Goal: Information Seeking & Learning: Learn about a topic

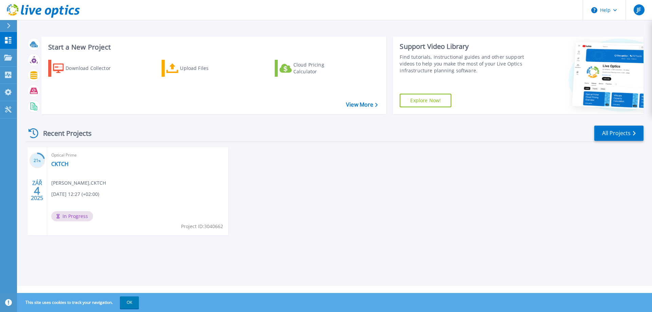
click at [72, 216] on span "In Progress" at bounding box center [72, 216] width 42 height 10
click at [38, 161] on h3 "21 %" at bounding box center [37, 161] width 16 height 8
click at [59, 163] on link "CKTCH" at bounding box center [59, 164] width 17 height 7
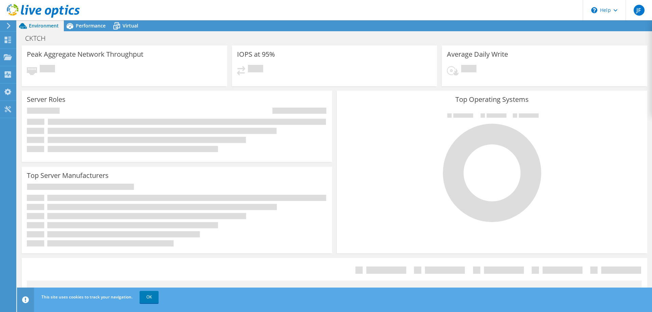
click at [47, 66] on span "Pending" at bounding box center [47, 69] width 15 height 9
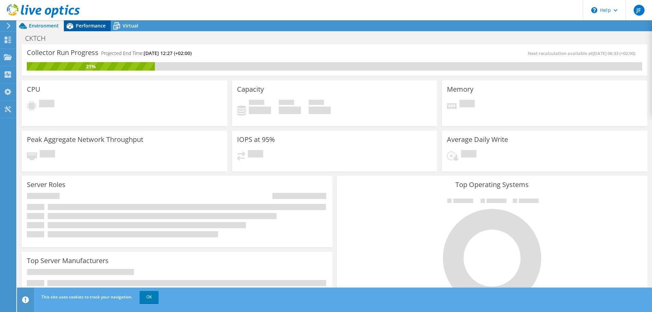
click at [88, 24] on span "Performance" at bounding box center [91, 25] width 30 height 6
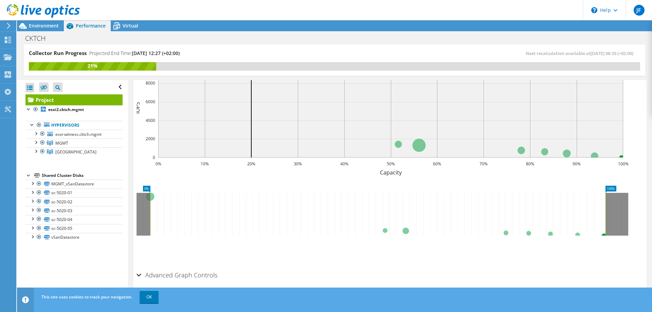
scroll to position [219, 0]
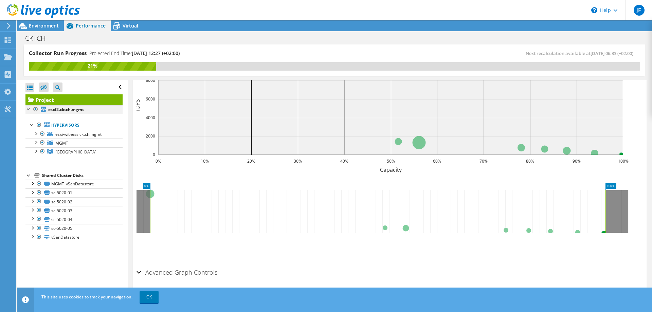
click at [28, 109] on div at bounding box center [28, 108] width 7 height 7
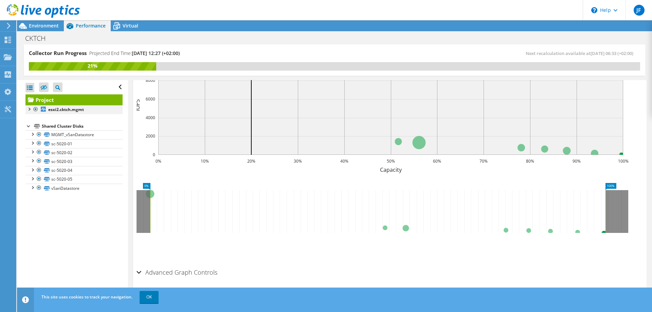
click at [28, 109] on div at bounding box center [28, 108] width 7 height 7
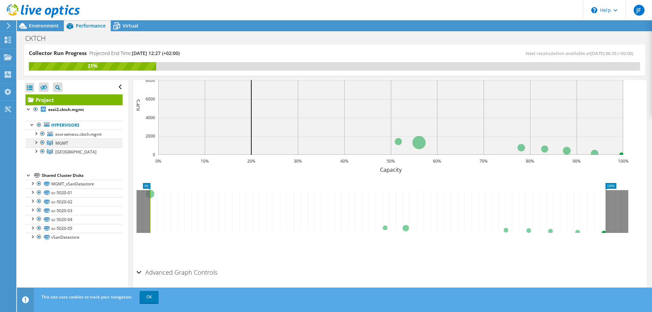
click at [35, 143] on div at bounding box center [35, 141] width 7 height 7
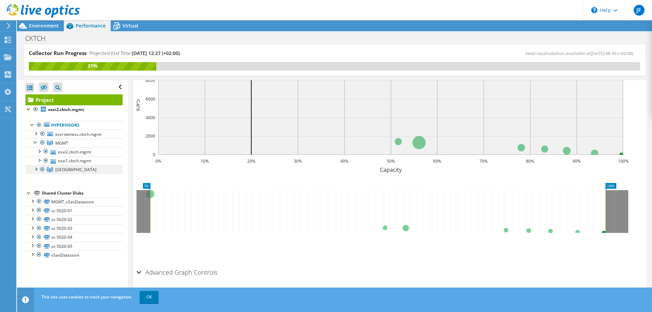
click at [35, 170] on div at bounding box center [35, 168] width 7 height 7
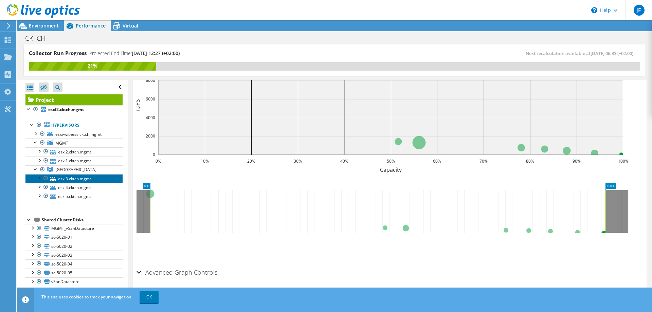
click at [63, 177] on link "esxi3.cktch.mgmt" at bounding box center [73, 178] width 97 height 9
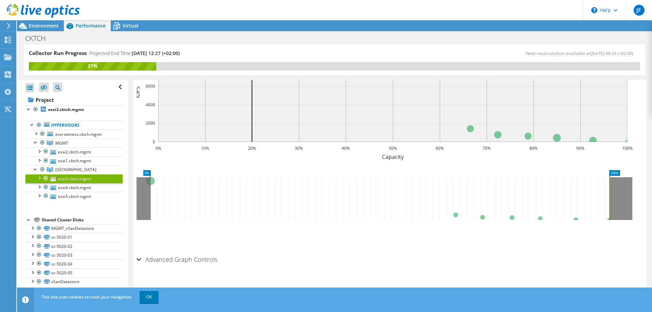
scroll to position [181, 0]
click at [74, 187] on link "esxi4.cktch.mgmt" at bounding box center [73, 187] width 97 height 9
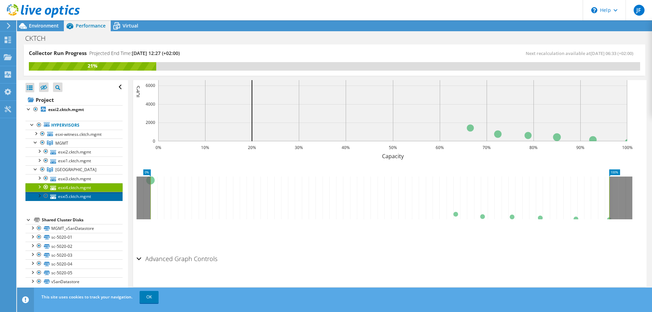
click at [78, 196] on link "esxi5.cktch.mgmt" at bounding box center [73, 196] width 97 height 9
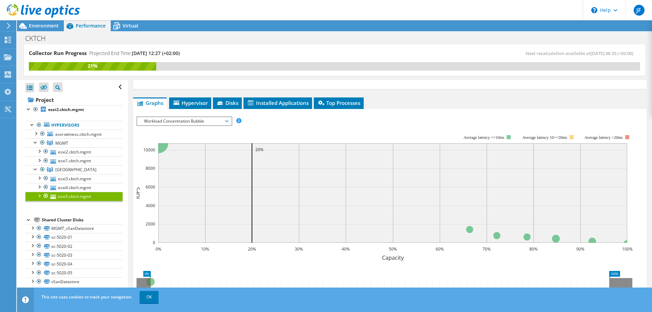
scroll to position [79, 0]
click at [58, 144] on span "MGMT" at bounding box center [61, 143] width 13 height 6
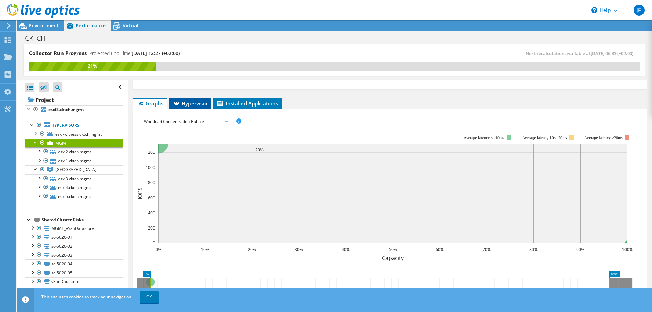
click at [190, 105] on span "Hypervisor" at bounding box center [189, 103] width 35 height 7
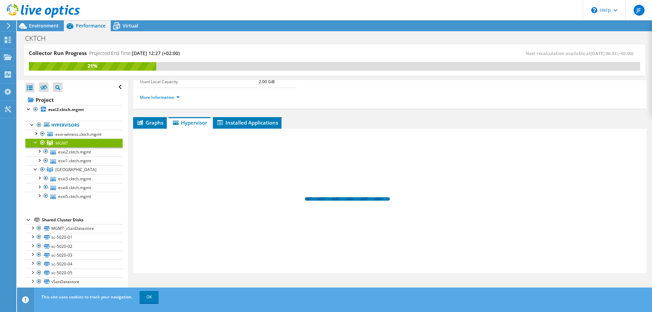
scroll to position [60, 0]
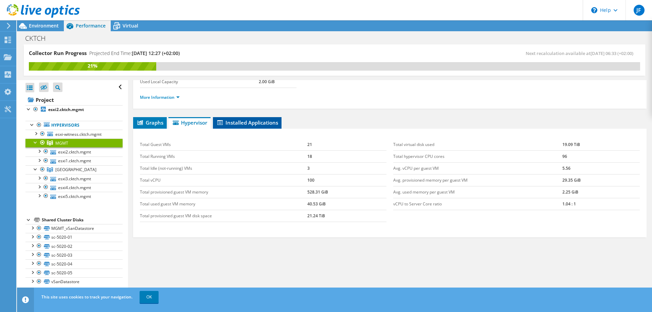
click at [245, 123] on span "Installed Applications" at bounding box center [247, 122] width 62 height 7
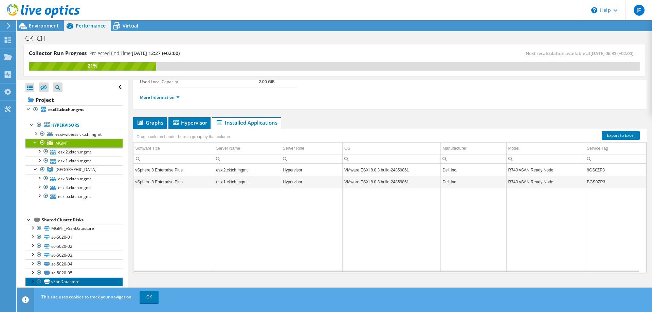
click at [64, 281] on link "vSanDatastore" at bounding box center [73, 281] width 97 height 9
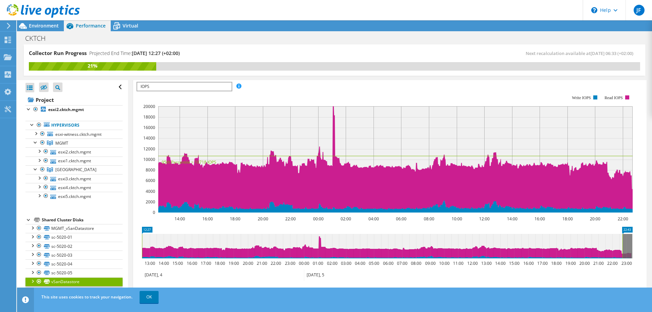
scroll to position [212, 0]
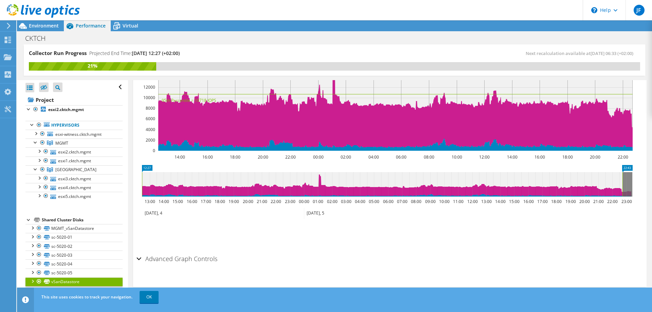
click at [139, 258] on div "Advanced Graph Controls" at bounding box center [389, 259] width 506 height 15
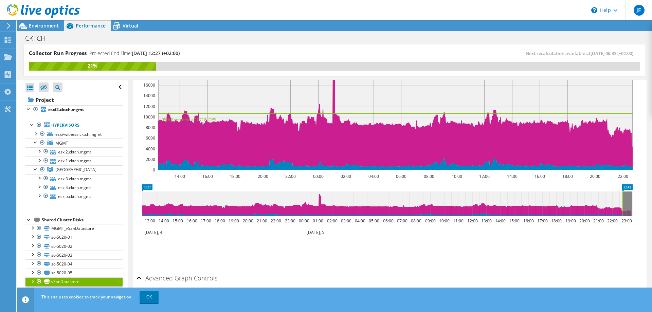
scroll to position [137, 0]
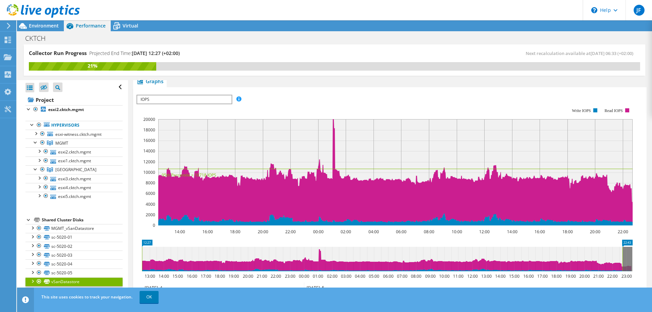
click at [170, 100] on span "IOPS" at bounding box center [184, 99] width 94 height 8
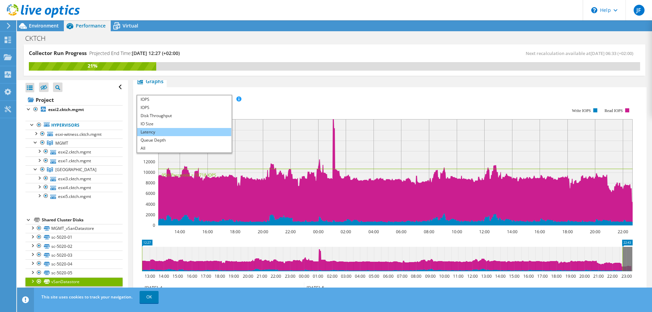
click at [154, 130] on li "Latency" at bounding box center [184, 132] width 94 height 8
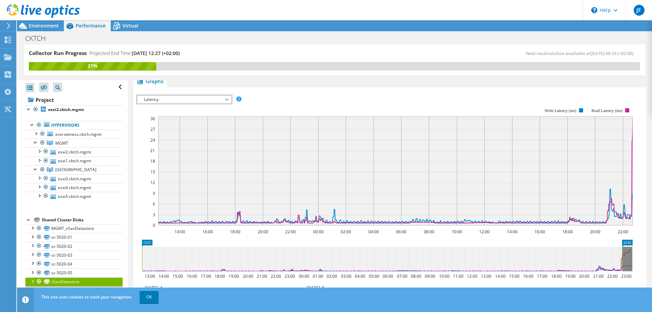
click at [225, 97] on span "Latency" at bounding box center [184, 99] width 87 height 8
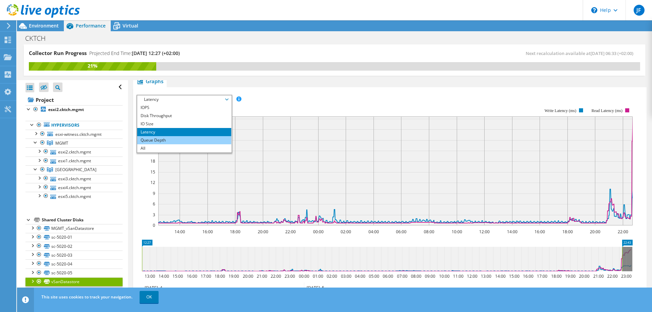
click at [176, 139] on li "Queue Depth" at bounding box center [184, 140] width 94 height 8
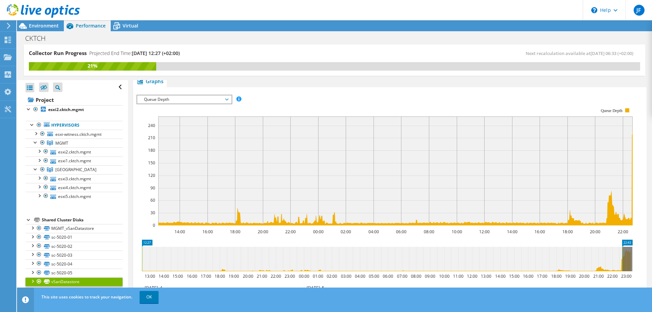
click at [226, 99] on span "Queue Depth" at bounding box center [184, 99] width 87 height 8
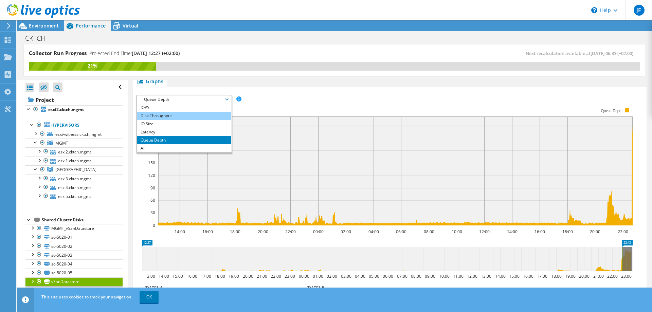
click at [200, 115] on li "Disk Throughput" at bounding box center [184, 116] width 94 height 8
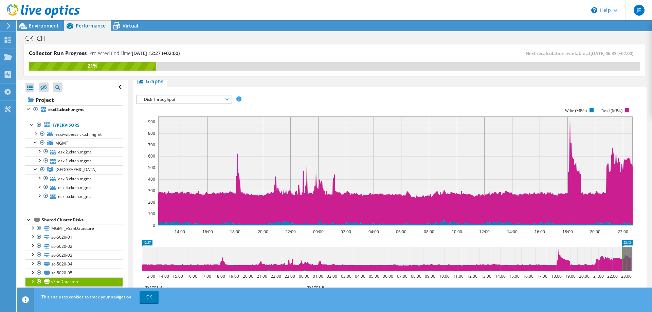
click at [228, 100] on span "Disk Throughput" at bounding box center [184, 99] width 87 height 8
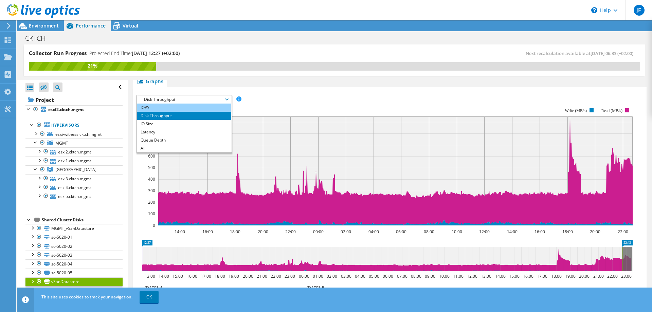
click at [177, 106] on li "IOPS" at bounding box center [184, 108] width 94 height 8
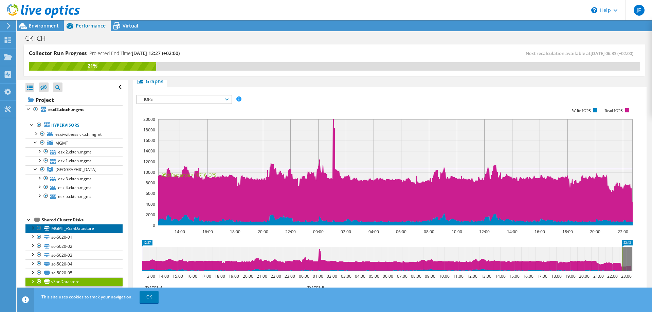
click at [87, 228] on link "MGMT_vSanDatastore" at bounding box center [73, 228] width 97 height 9
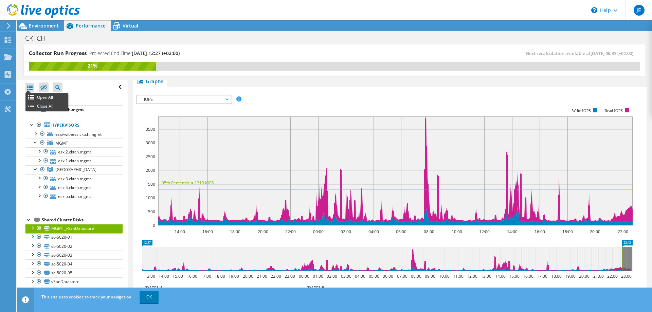
click at [30, 86] on div at bounding box center [29, 88] width 9 height 10
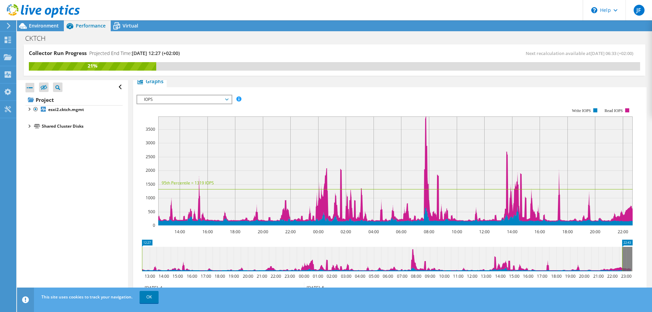
click at [30, 86] on div at bounding box center [29, 88] width 9 height 10
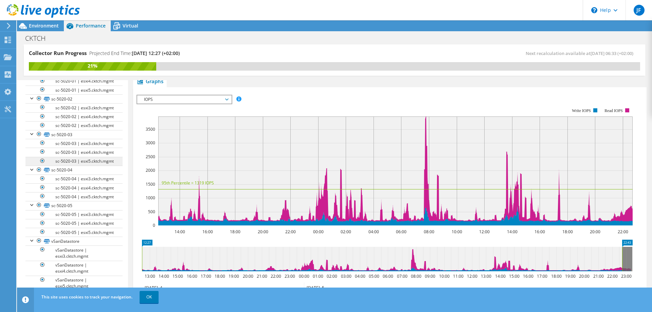
scroll to position [809, 0]
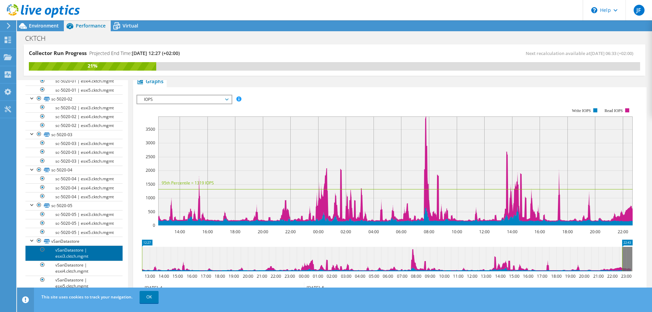
click at [60, 248] on link "vSanDatastore | esxi3.cktch.mgmt" at bounding box center [73, 252] width 97 height 15
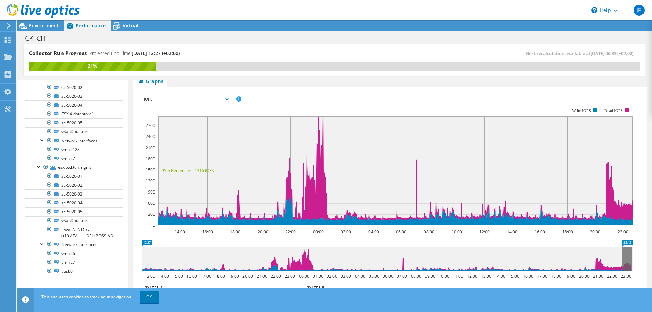
scroll to position [435, 0]
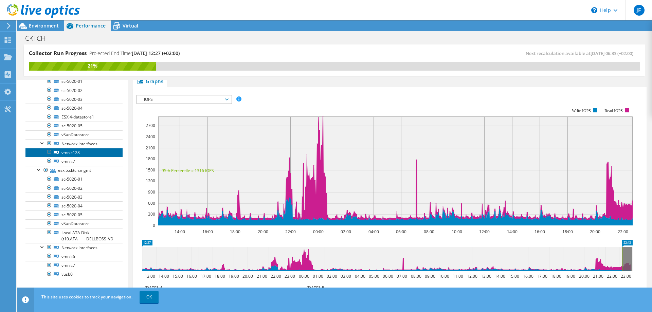
click at [66, 152] on link "vmnic128" at bounding box center [73, 152] width 97 height 9
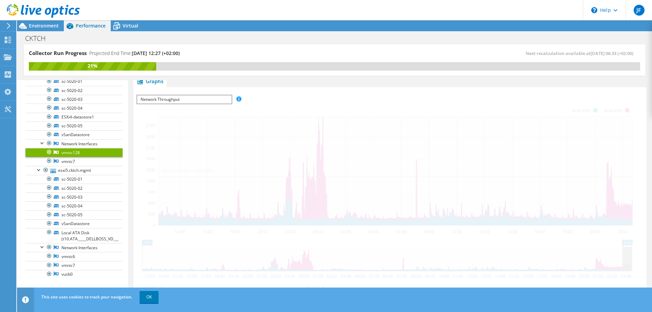
scroll to position [77, 0]
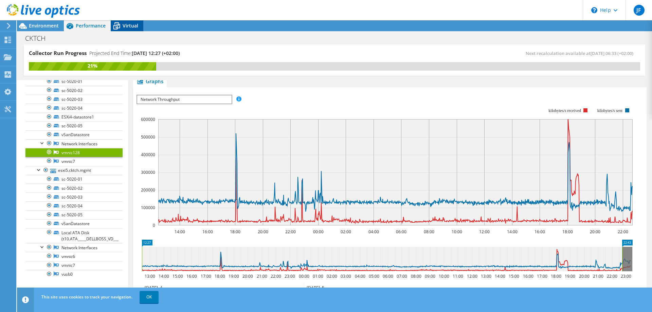
click at [125, 26] on span "Virtual" at bounding box center [131, 25] width 16 height 6
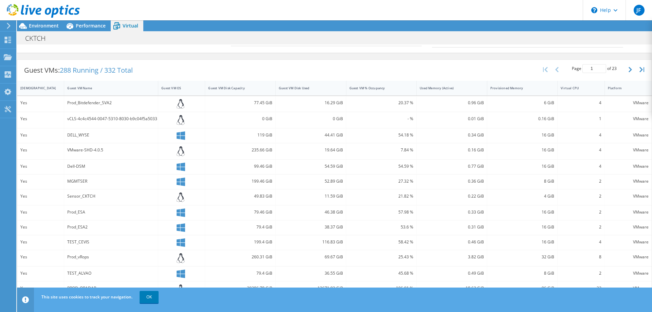
scroll to position [157, 0]
click at [628, 69] on icon "button" at bounding box center [629, 68] width 3 height 5
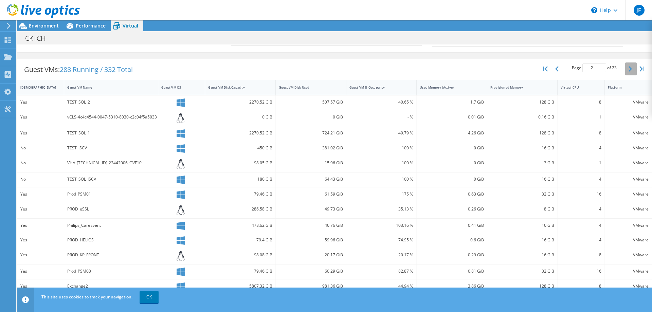
click at [628, 69] on icon "button" at bounding box center [629, 68] width 3 height 5
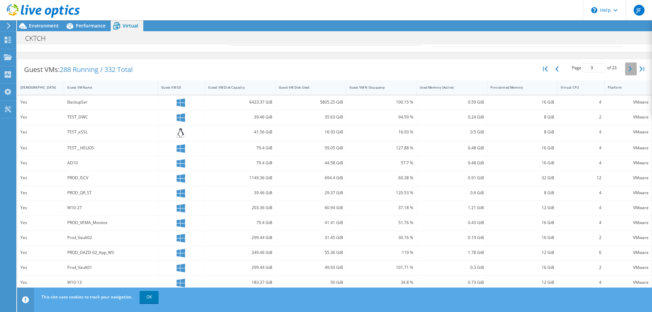
click at [628, 69] on icon "button" at bounding box center [629, 68] width 3 height 5
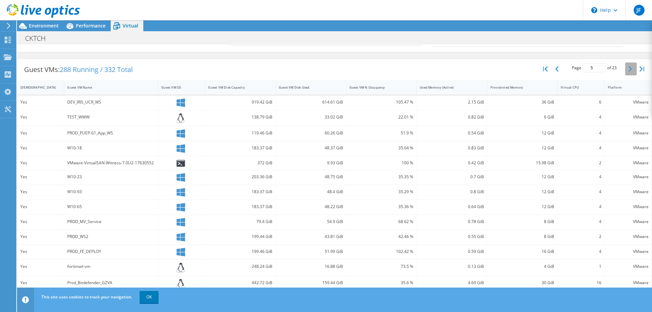
click at [628, 69] on icon "button" at bounding box center [629, 68] width 3 height 5
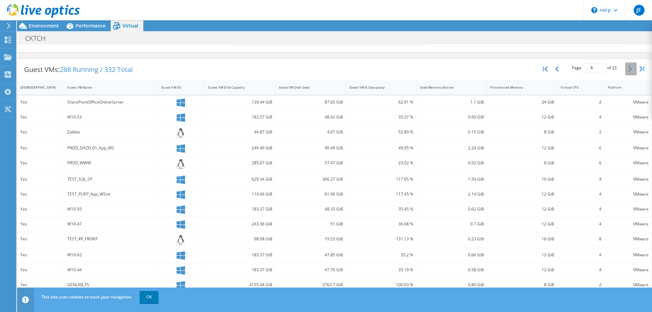
click at [628, 69] on icon "button" at bounding box center [629, 68] width 3 height 5
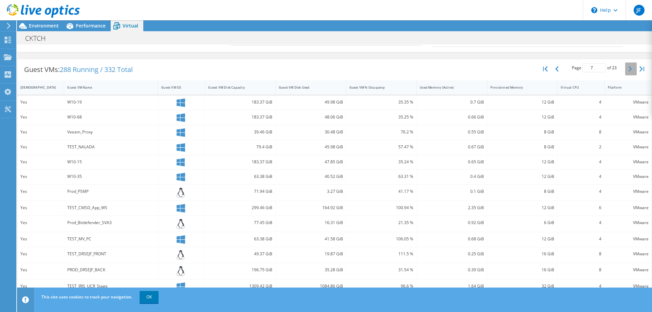
click at [628, 69] on icon "button" at bounding box center [629, 68] width 3 height 5
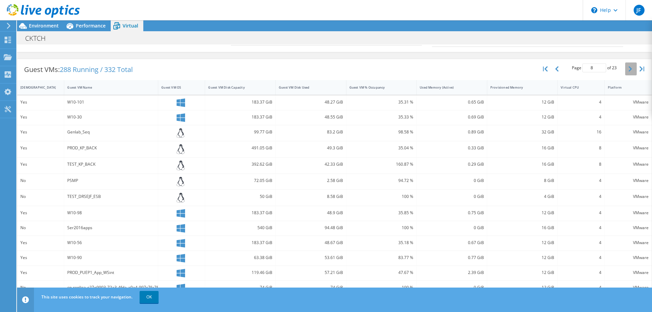
click at [628, 69] on icon "button" at bounding box center [629, 68] width 3 height 5
type input "9"
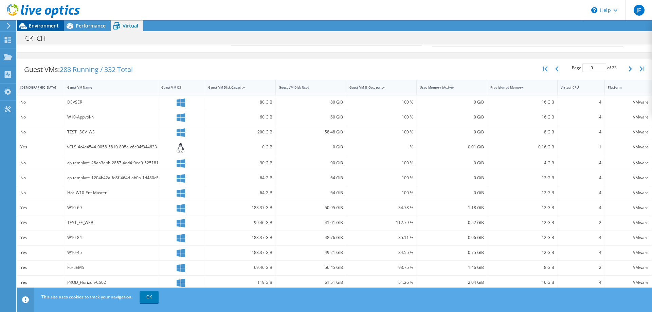
click at [35, 25] on span "Environment" at bounding box center [44, 25] width 30 height 6
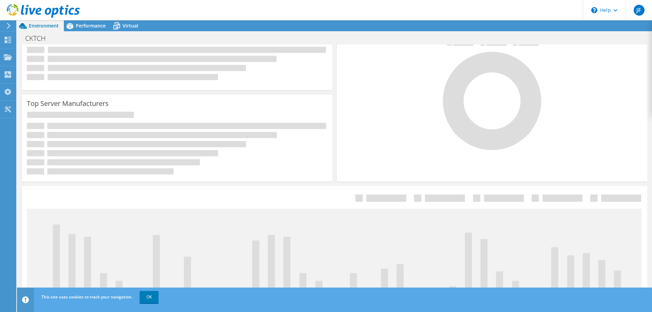
click at [481, 109] on icon at bounding box center [492, 95] width 102 height 109
click at [443, 120] on icon at bounding box center [492, 95] width 102 height 109
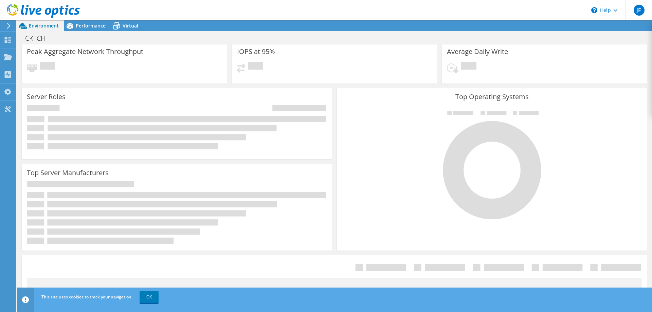
scroll to position [21, 0]
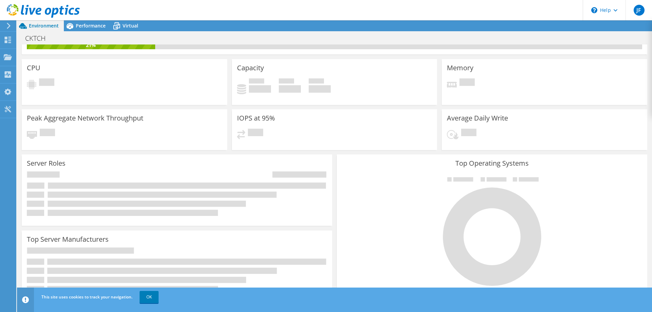
click at [463, 79] on span "Pending" at bounding box center [466, 82] width 15 height 9
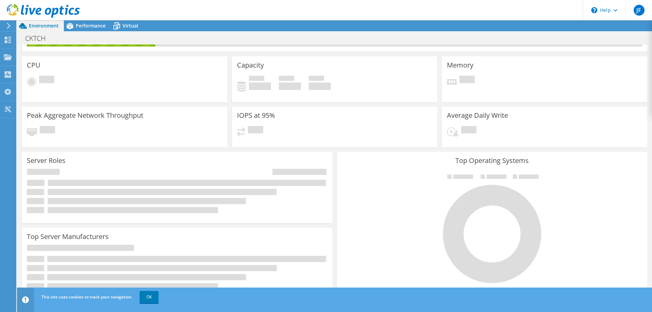
scroll to position [0, 0]
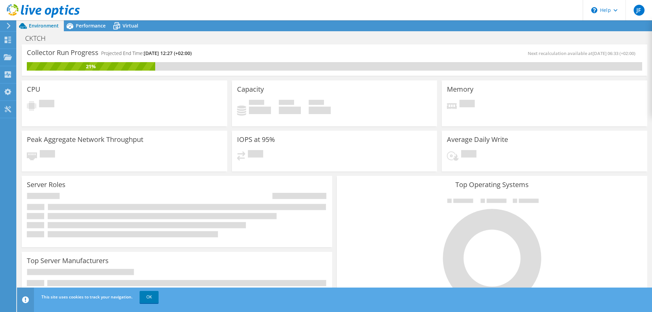
click at [36, 88] on h3 "CPU" at bounding box center [34, 89] width 14 height 7
click at [60, 141] on h3 "Peak Aggregate Network Throughput" at bounding box center [85, 139] width 116 height 7
click at [52, 184] on h3 "Server Roles" at bounding box center [46, 184] width 39 height 7
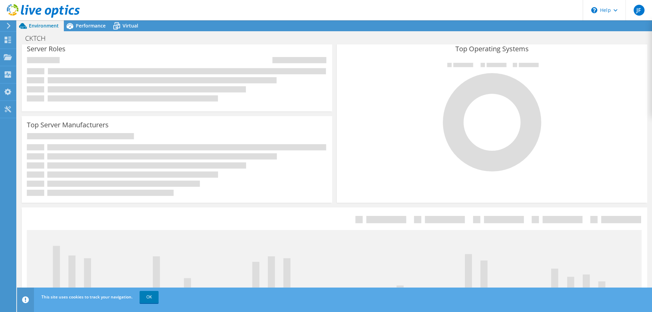
scroll to position [221, 0]
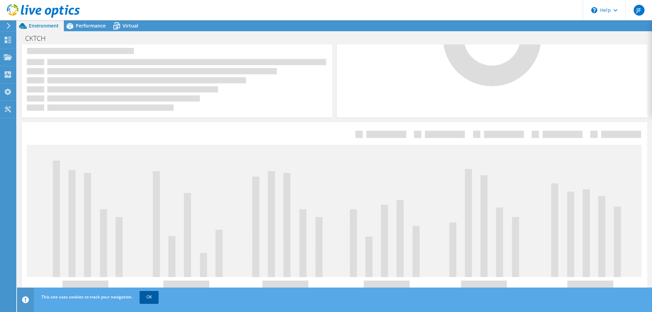
click at [149, 295] on link "OK" at bounding box center [148, 297] width 19 height 12
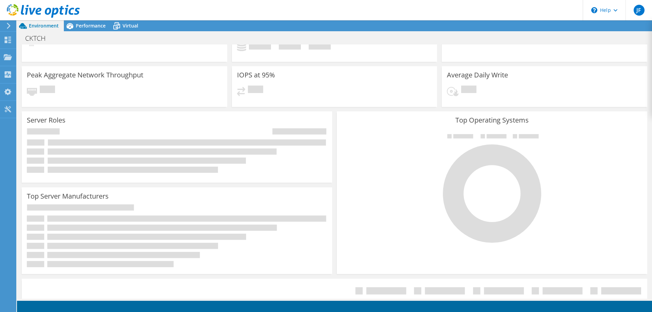
scroll to position [0, 0]
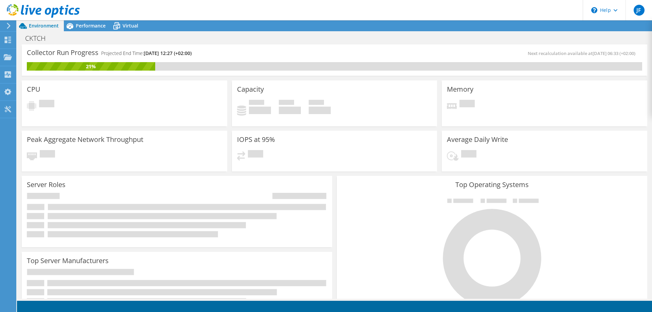
click at [257, 153] on span "Pending" at bounding box center [255, 154] width 15 height 9
click at [254, 92] on h3 "Capacity" at bounding box center [250, 89] width 27 height 7
click at [9, 109] on icon at bounding box center [8, 109] width 8 height 6
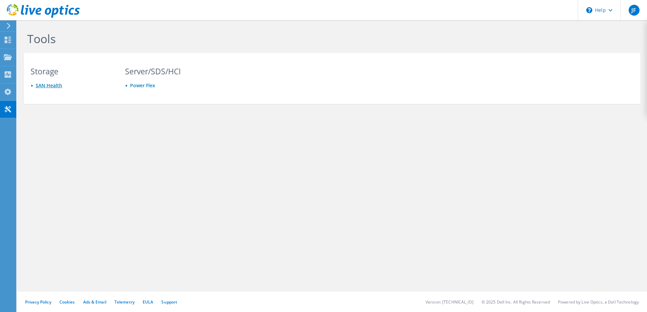
click at [46, 85] on link "SAN Health" at bounding box center [49, 85] width 26 height 6
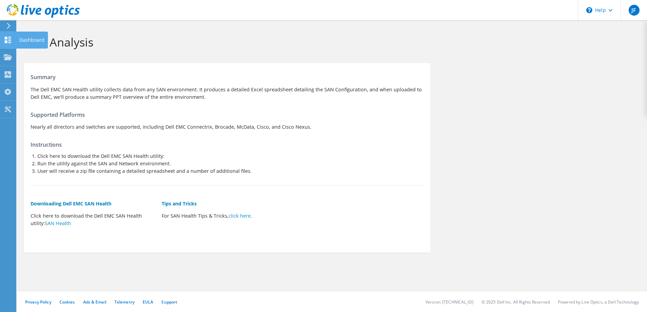
click at [9, 38] on use at bounding box center [8, 40] width 6 height 6
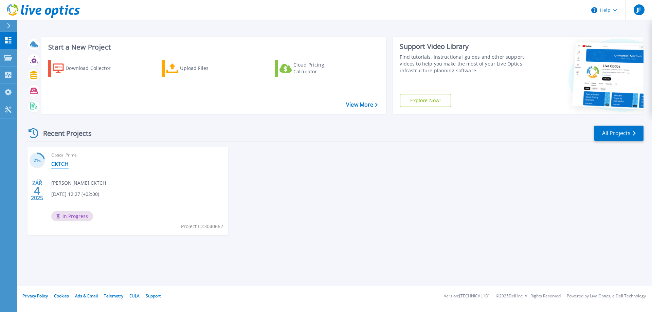
click at [57, 162] on link "CKTCH" at bounding box center [59, 164] width 17 height 7
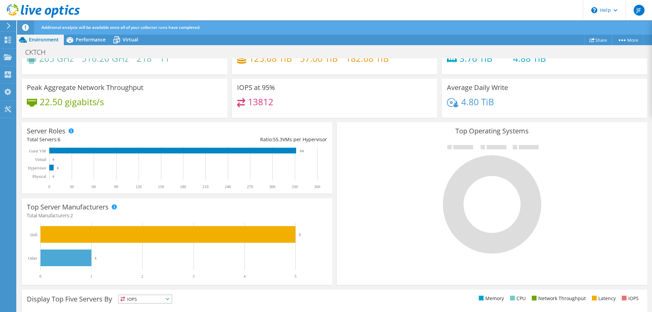
scroll to position [68, 0]
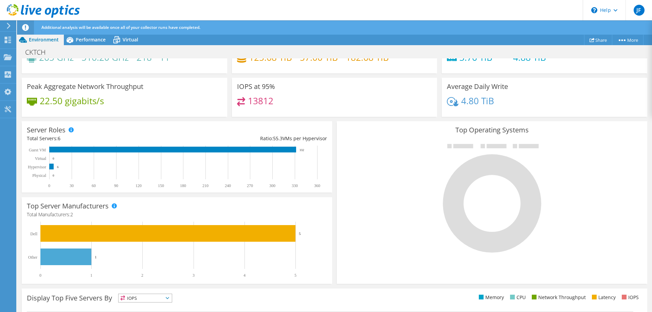
click at [469, 204] on icon at bounding box center [492, 198] width 102 height 109
drag, startPoint x: 478, startPoint y: 156, endPoint x: 479, endPoint y: 152, distance: 3.8
click at [479, 155] on icon at bounding box center [492, 203] width 98 height 98
click at [465, 145] on rect at bounding box center [463, 146] width 20 height 4
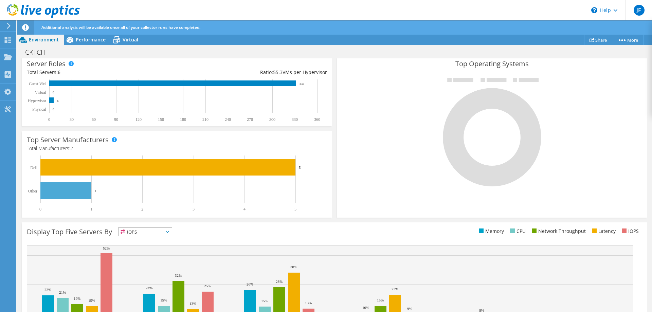
scroll to position [136, 0]
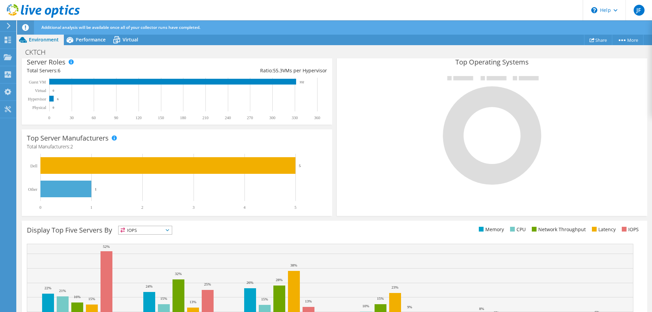
click at [169, 229] on icon at bounding box center [167, 230] width 3 height 2
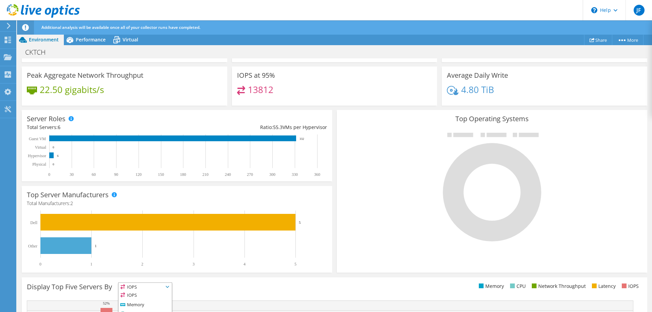
scroll to position [0, 0]
